Goal: Task Accomplishment & Management: Use online tool/utility

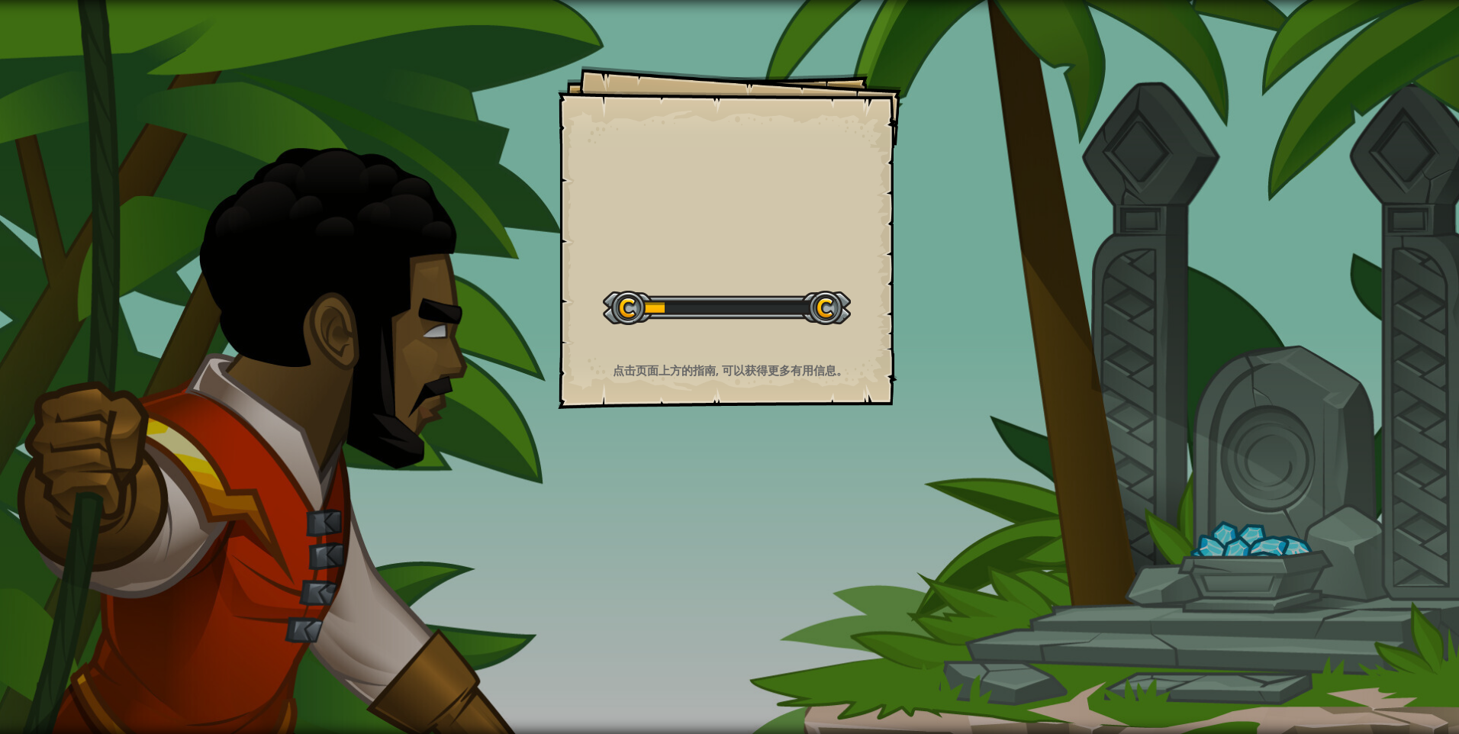
click at [1176, 499] on div "Goals 开始 载入失败 订阅后才可开始本关 订阅 你将需要加入一个课程来玩这个关卡 回到我的课程 请询问老师分配后续课程，或者联系客服购买课程或学习许可，…" at bounding box center [729, 367] width 1459 height 734
click at [664, 305] on div at bounding box center [727, 308] width 248 height 34
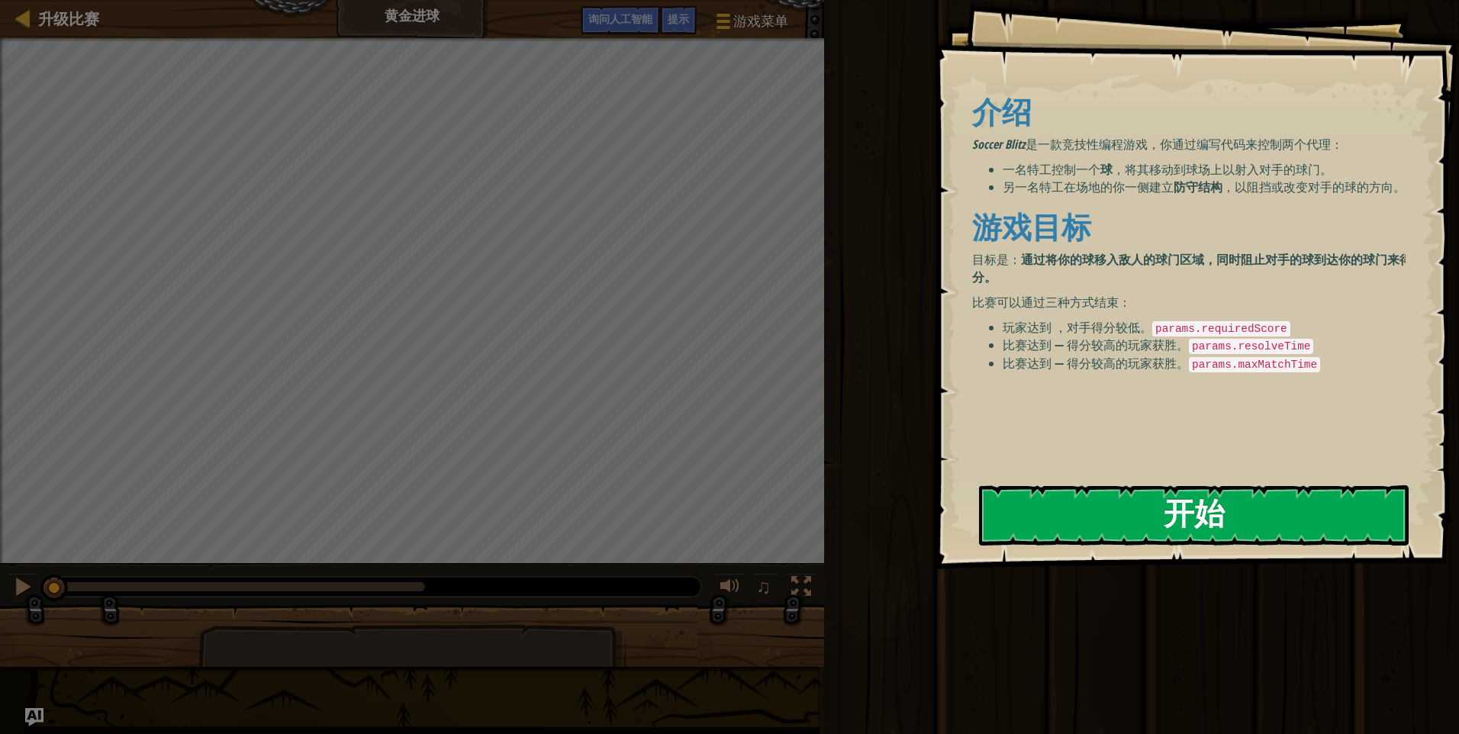
click at [1182, 502] on button "开始" at bounding box center [1193, 515] width 429 height 60
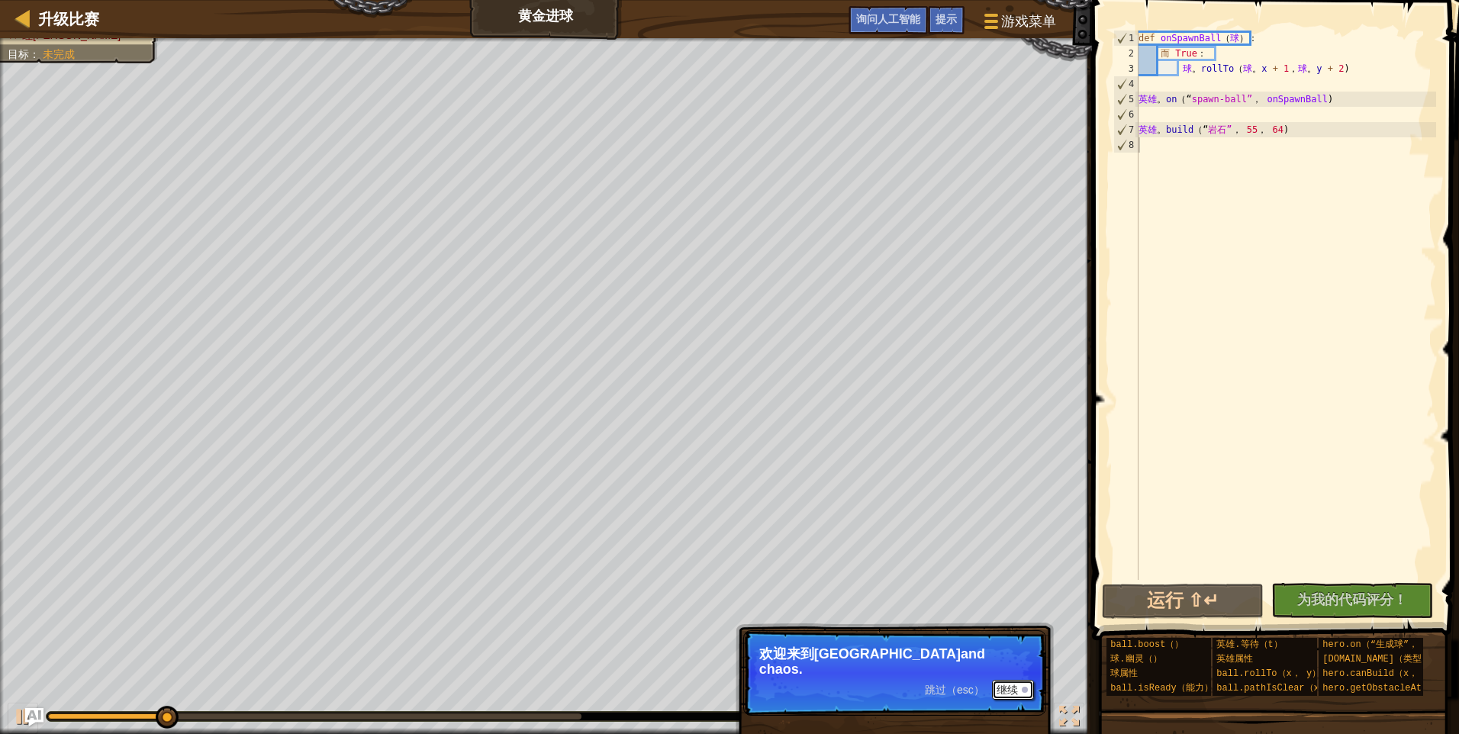
click at [1001, 683] on font "继续" at bounding box center [1006, 689] width 21 height 12
click at [1008, 690] on font "继续" at bounding box center [1006, 689] width 21 height 12
